Goal: Obtain resource: Download file/media

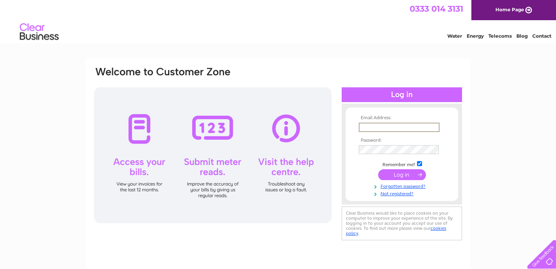
click at [382, 125] on input "text" at bounding box center [399, 127] width 81 height 9
type input "kylie.hodge@cluistrom.com"
click at [402, 174] on input "submit" at bounding box center [402, 174] width 48 height 11
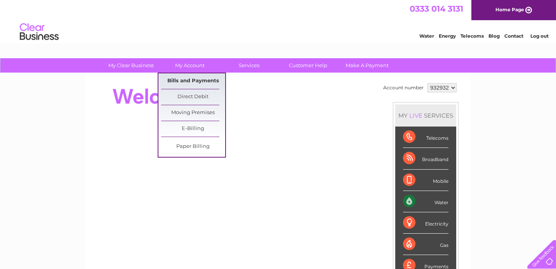
click at [191, 80] on link "Bills and Payments" at bounding box center [193, 81] width 64 height 16
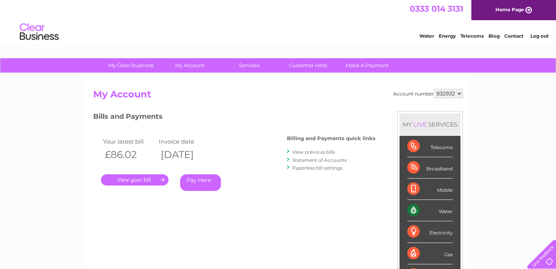
click at [311, 150] on link "View previous bills" at bounding box center [313, 152] width 43 height 6
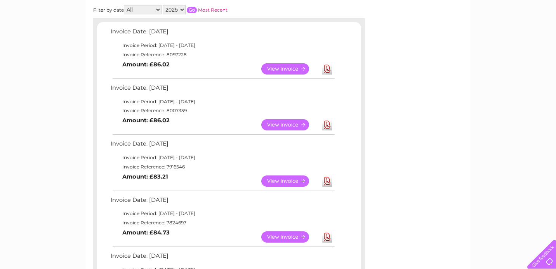
scroll to position [119, 0]
click at [329, 121] on link "Download" at bounding box center [327, 125] width 10 height 11
click at [327, 178] on link "Download" at bounding box center [327, 181] width 10 height 11
click at [328, 68] on link "Download" at bounding box center [327, 69] width 10 height 11
